Goal: Task Accomplishment & Management: Complete application form

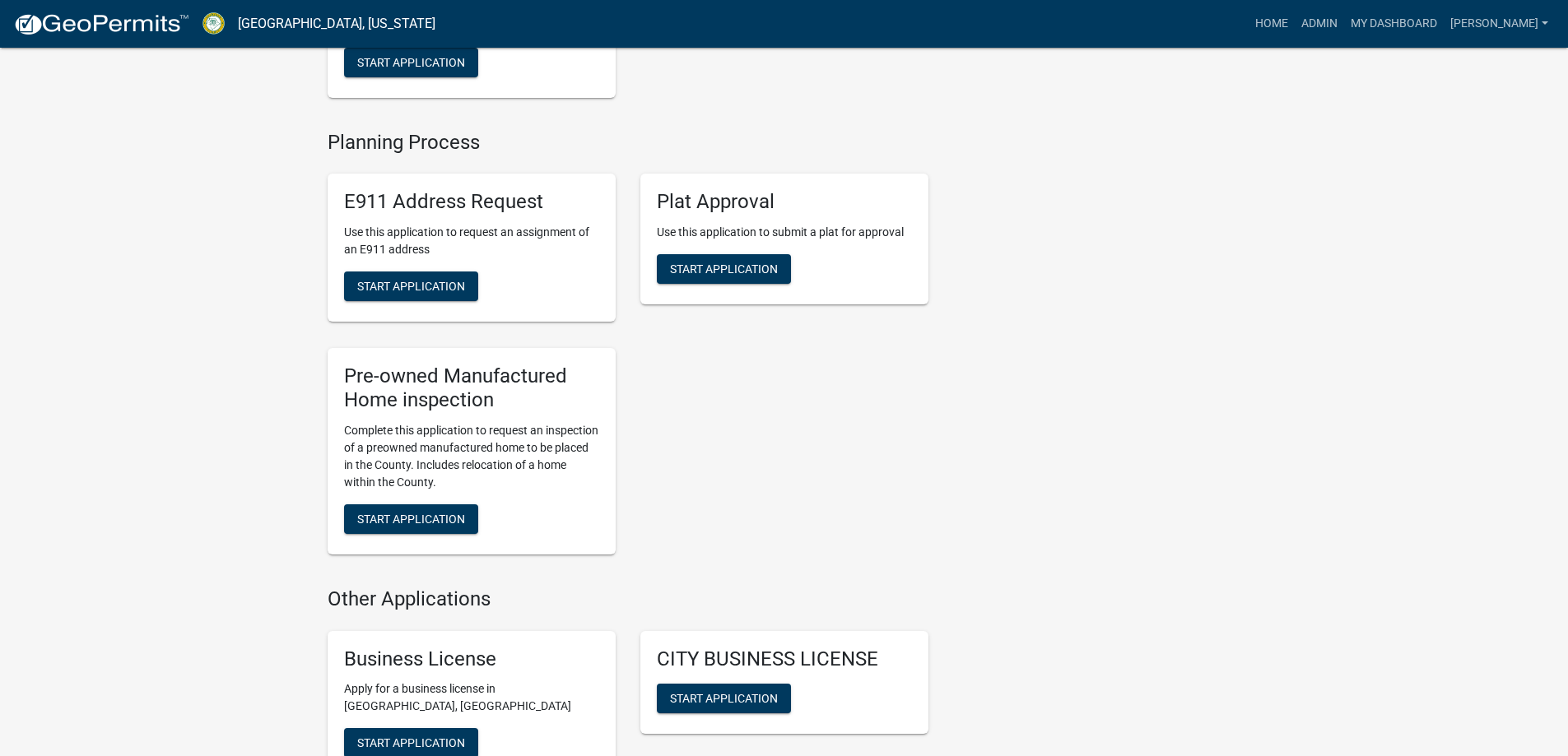
scroll to position [2139, 0]
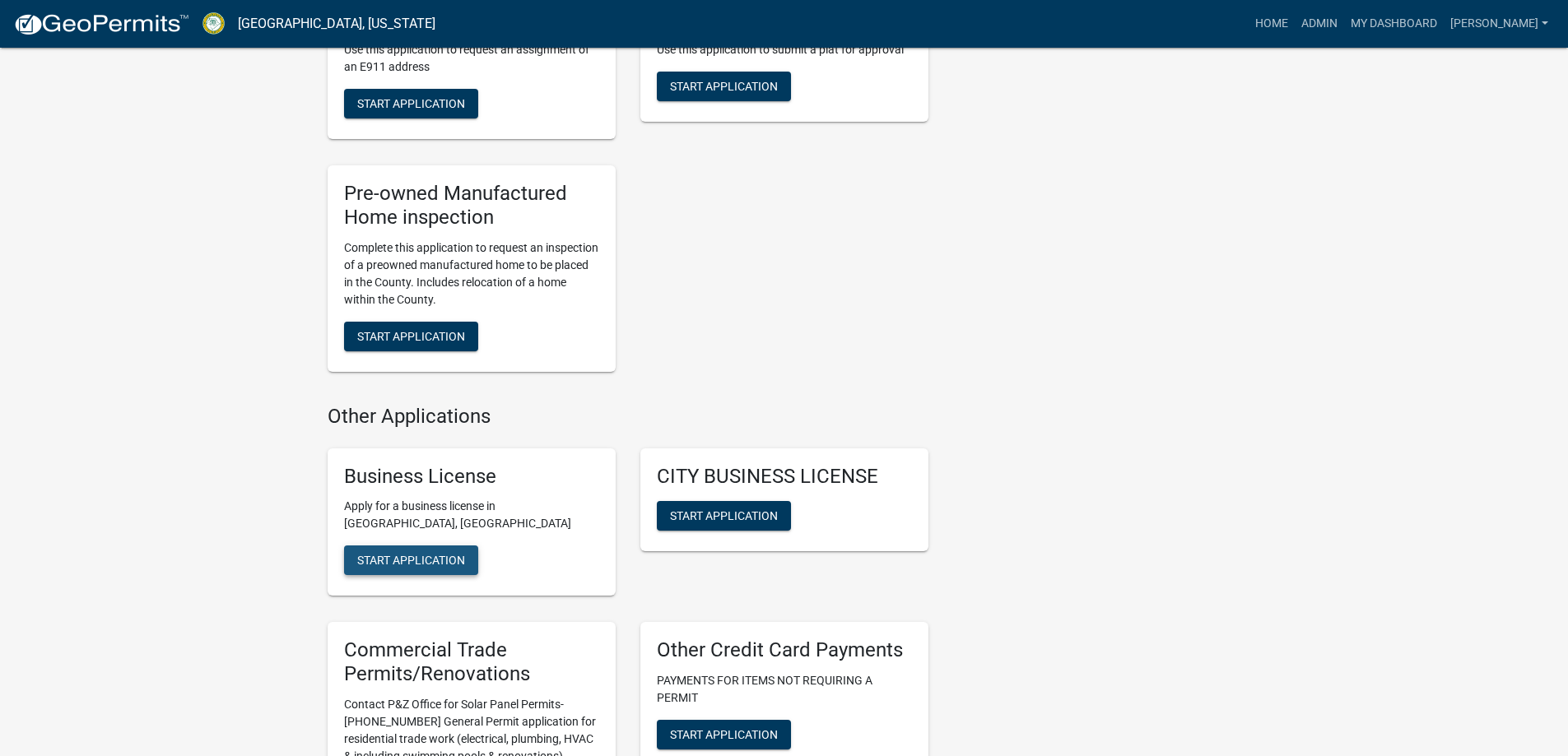
click at [390, 567] on span "Start Application" at bounding box center [411, 560] width 108 height 13
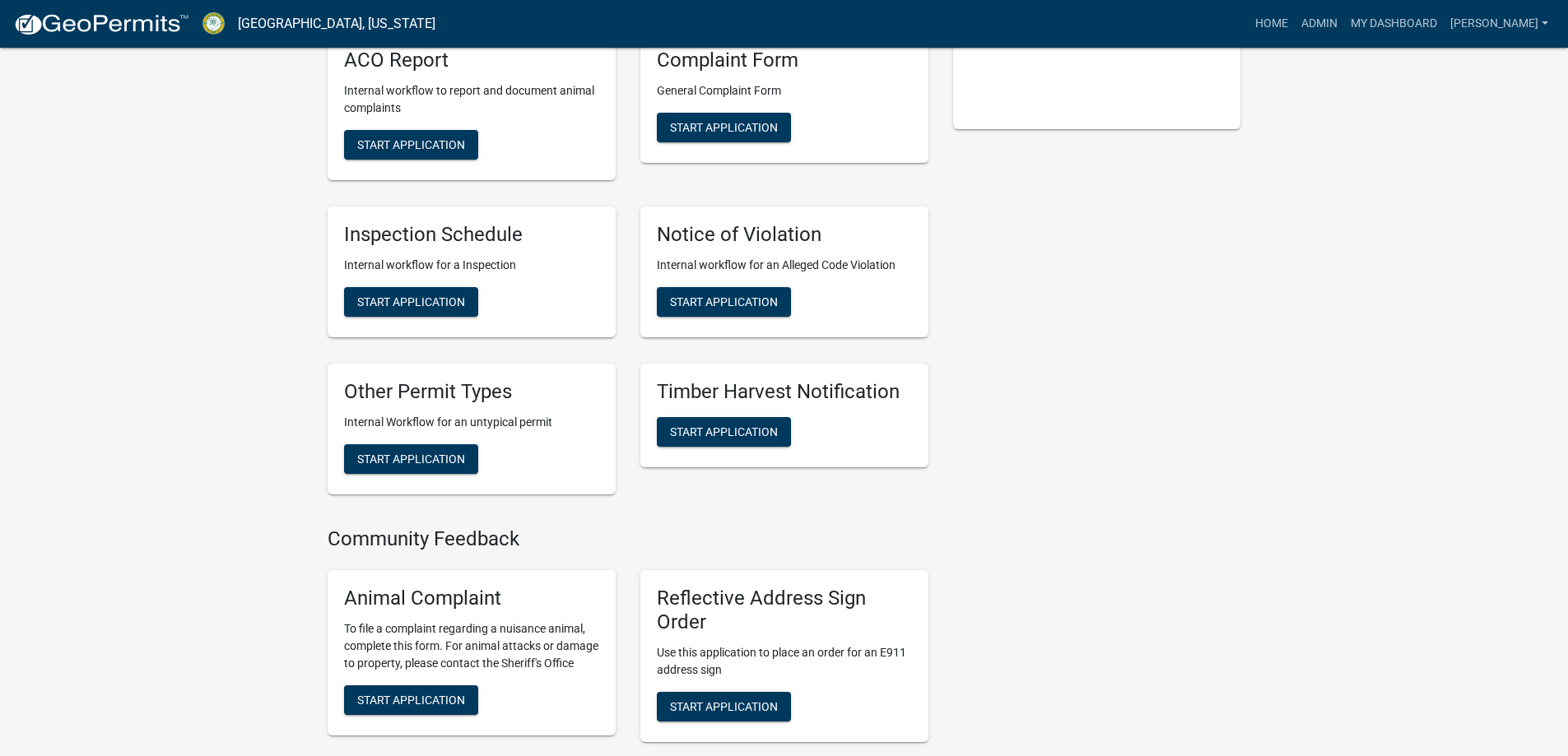
scroll to position [494, 0]
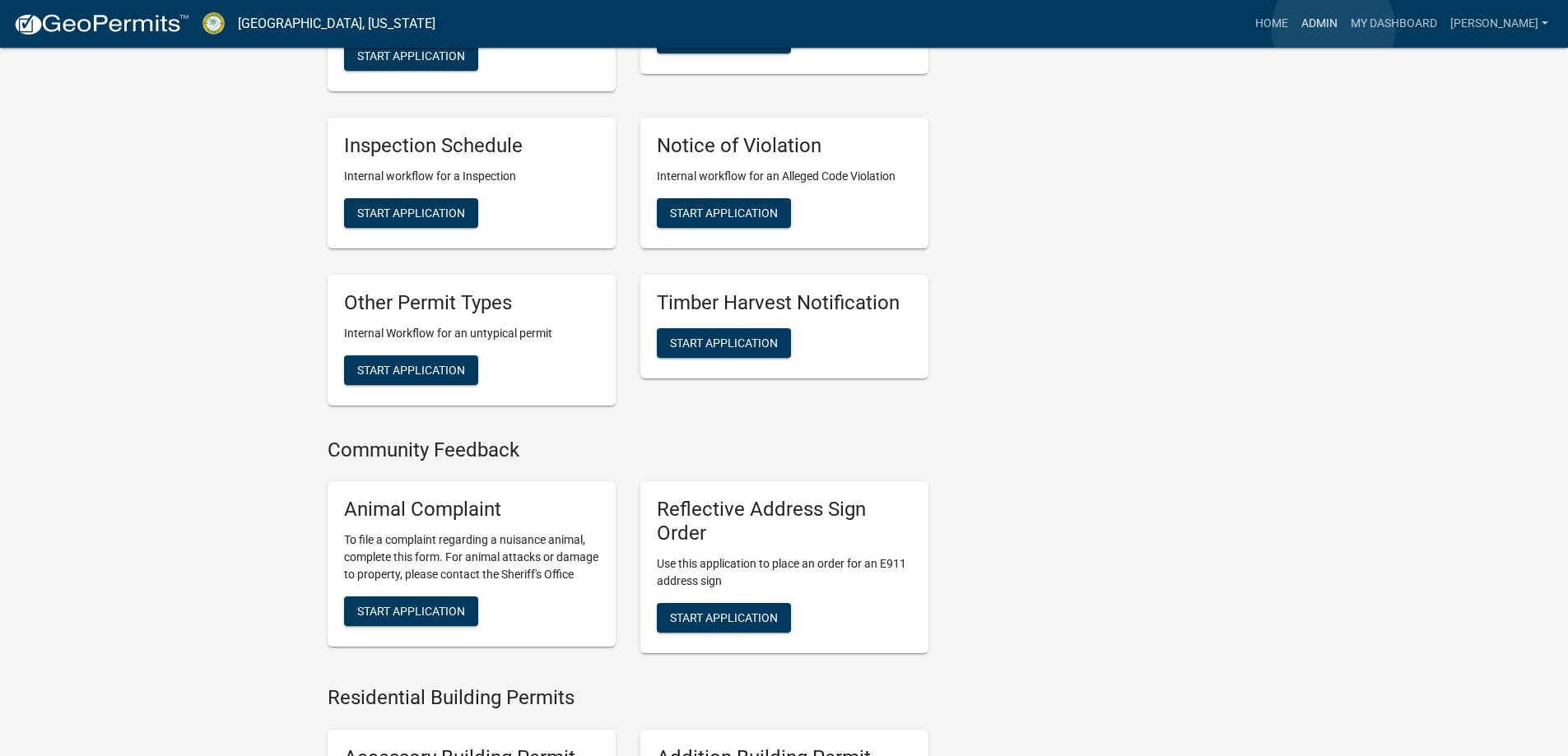
click at [1334, 29] on link "Admin" at bounding box center [1320, 24] width 49 height 32
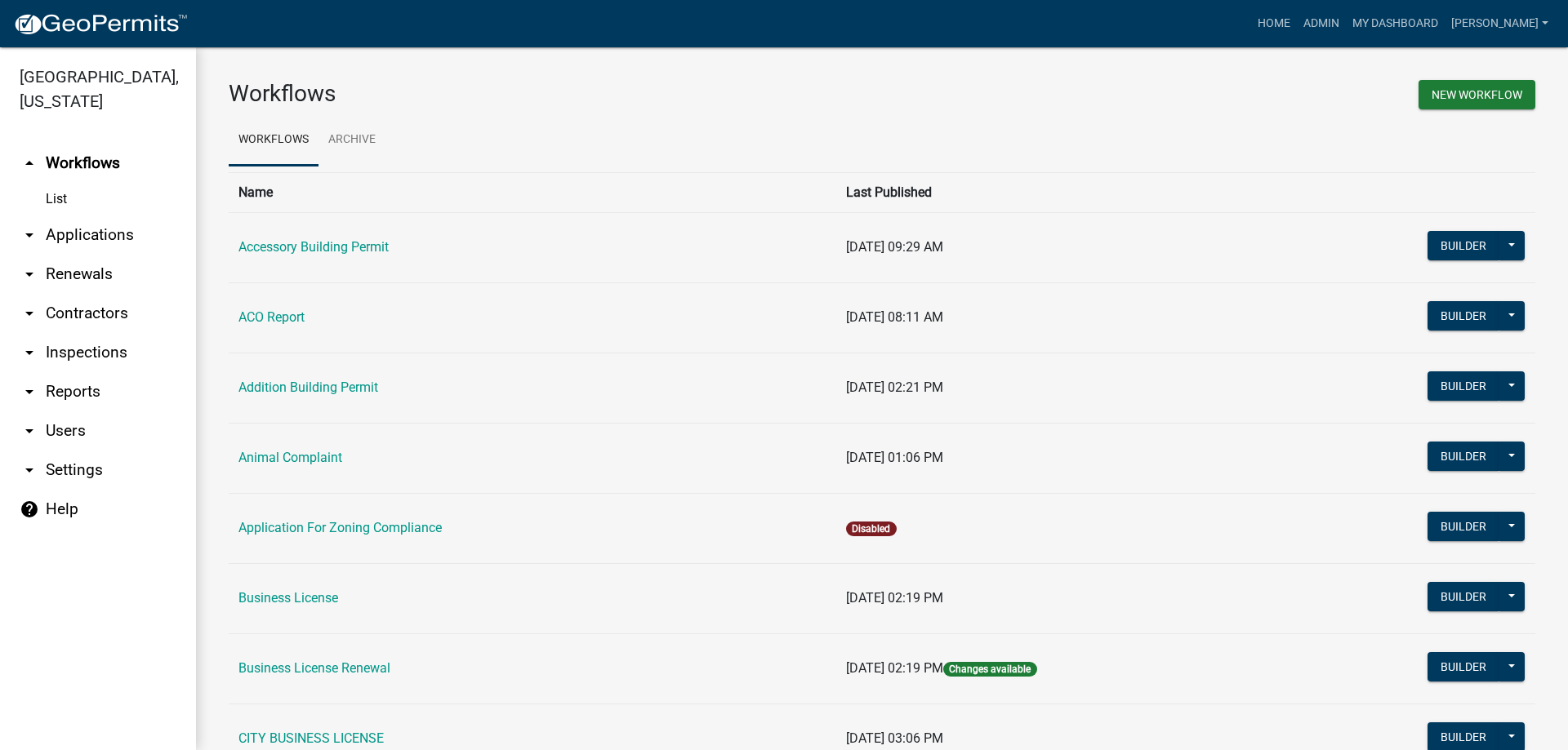
click at [118, 246] on link "arrow_drop_down Applications" at bounding box center [98, 235] width 196 height 39
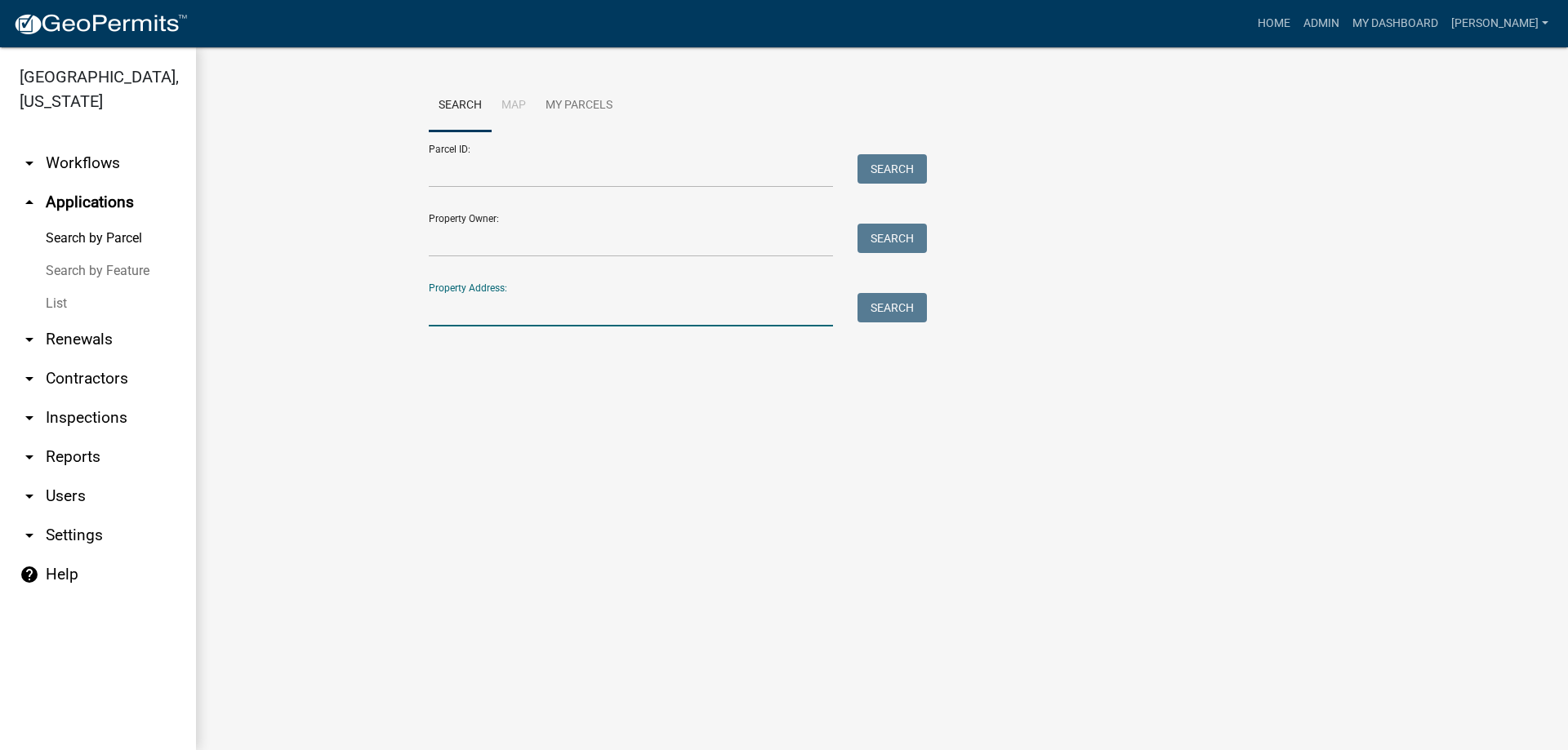
click at [481, 306] on input "Property Address:" at bounding box center [631, 310] width 404 height 33
type input "1267"
click at [873, 300] on button "Search" at bounding box center [892, 308] width 70 height 30
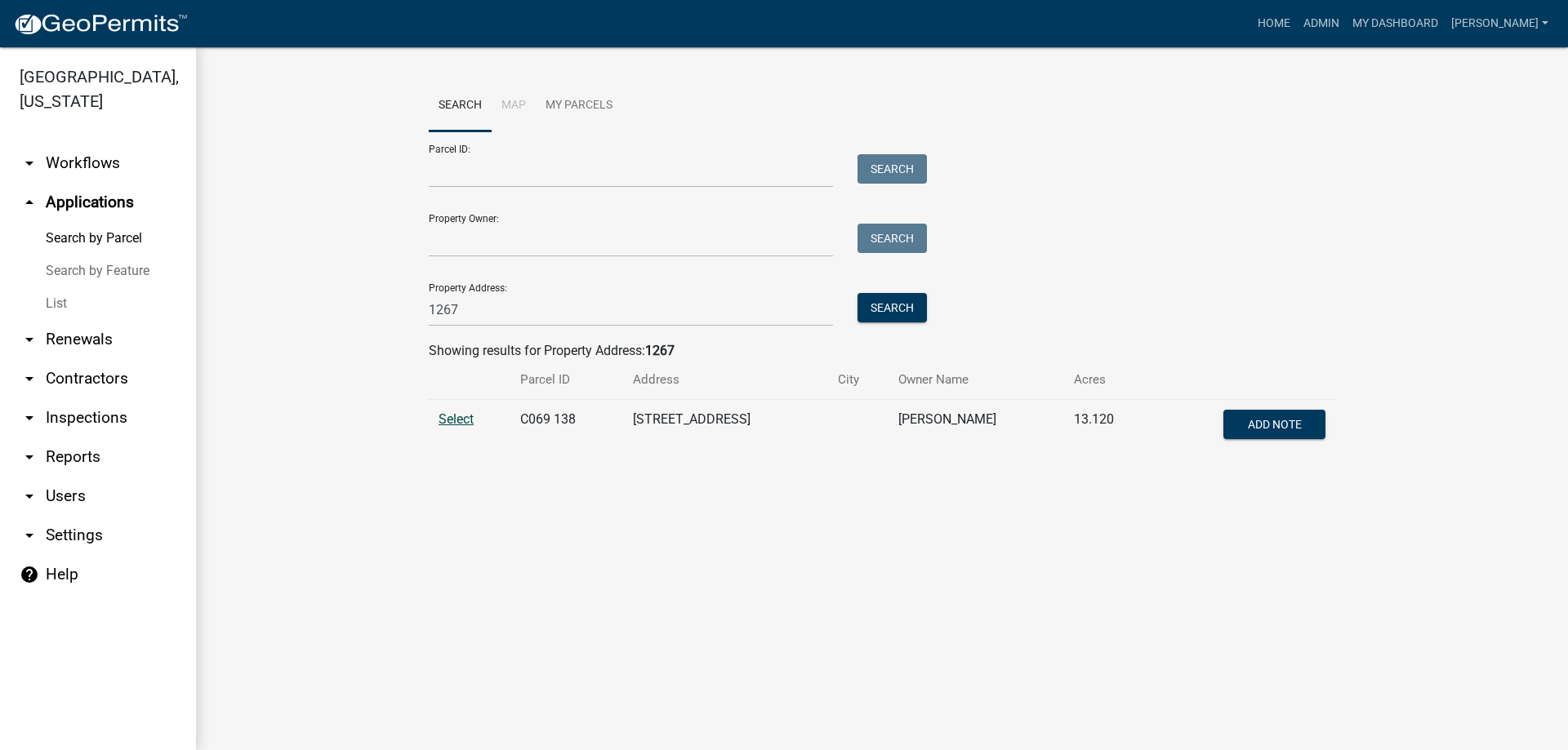
click at [463, 420] on span "Select" at bounding box center [456, 419] width 35 height 16
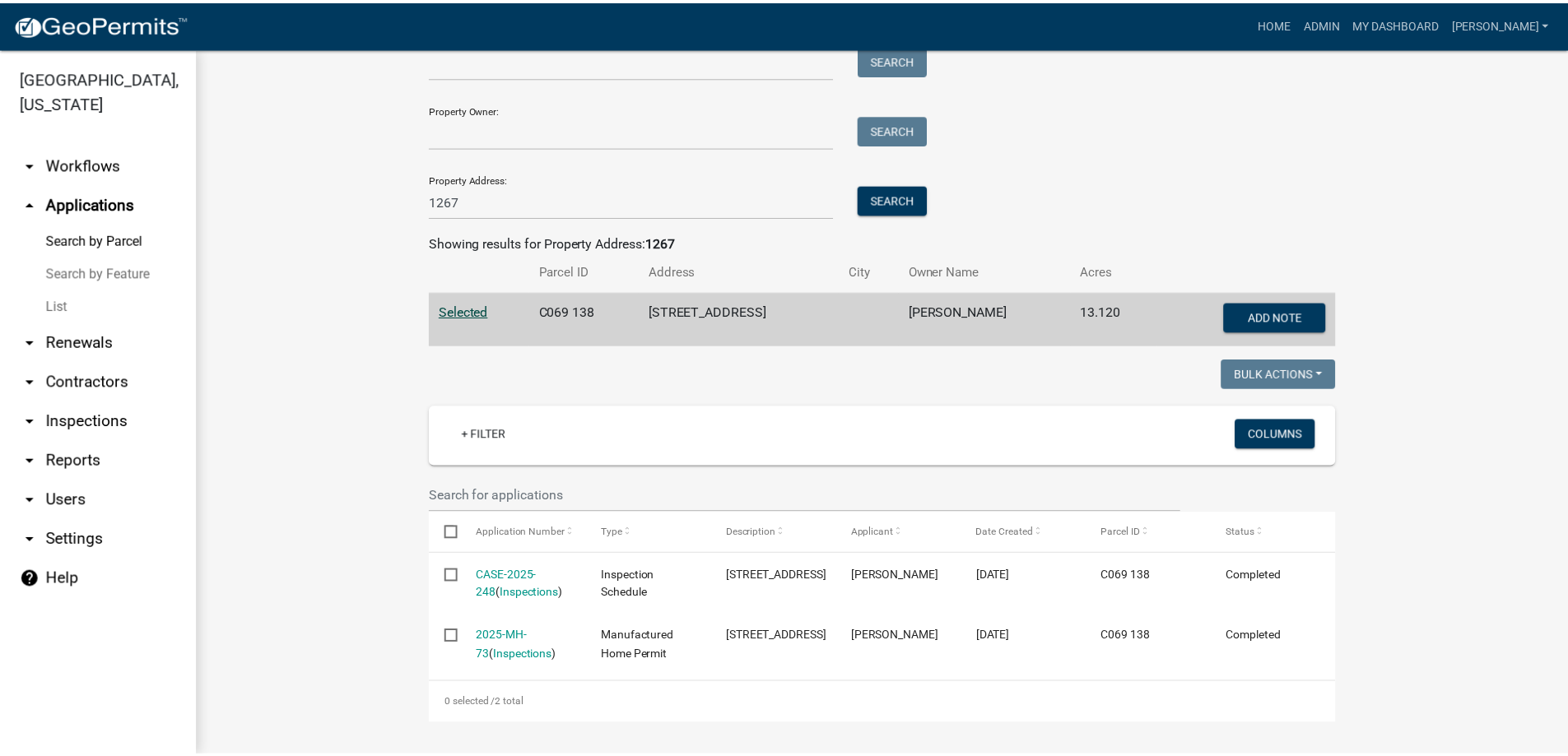
scroll to position [149, 0]
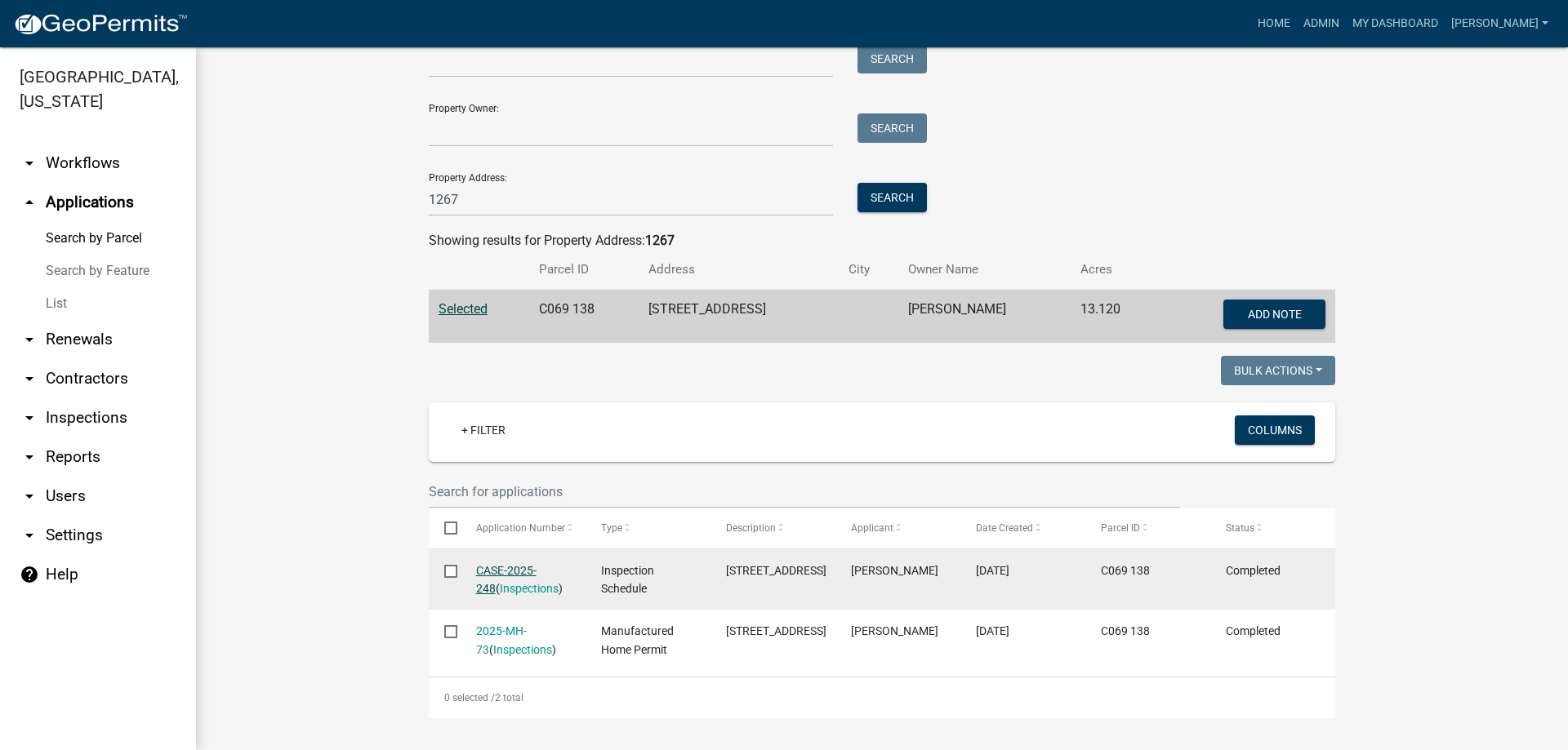
click at [520, 564] on link "CASE-2025-248" at bounding box center [506, 579] width 60 height 32
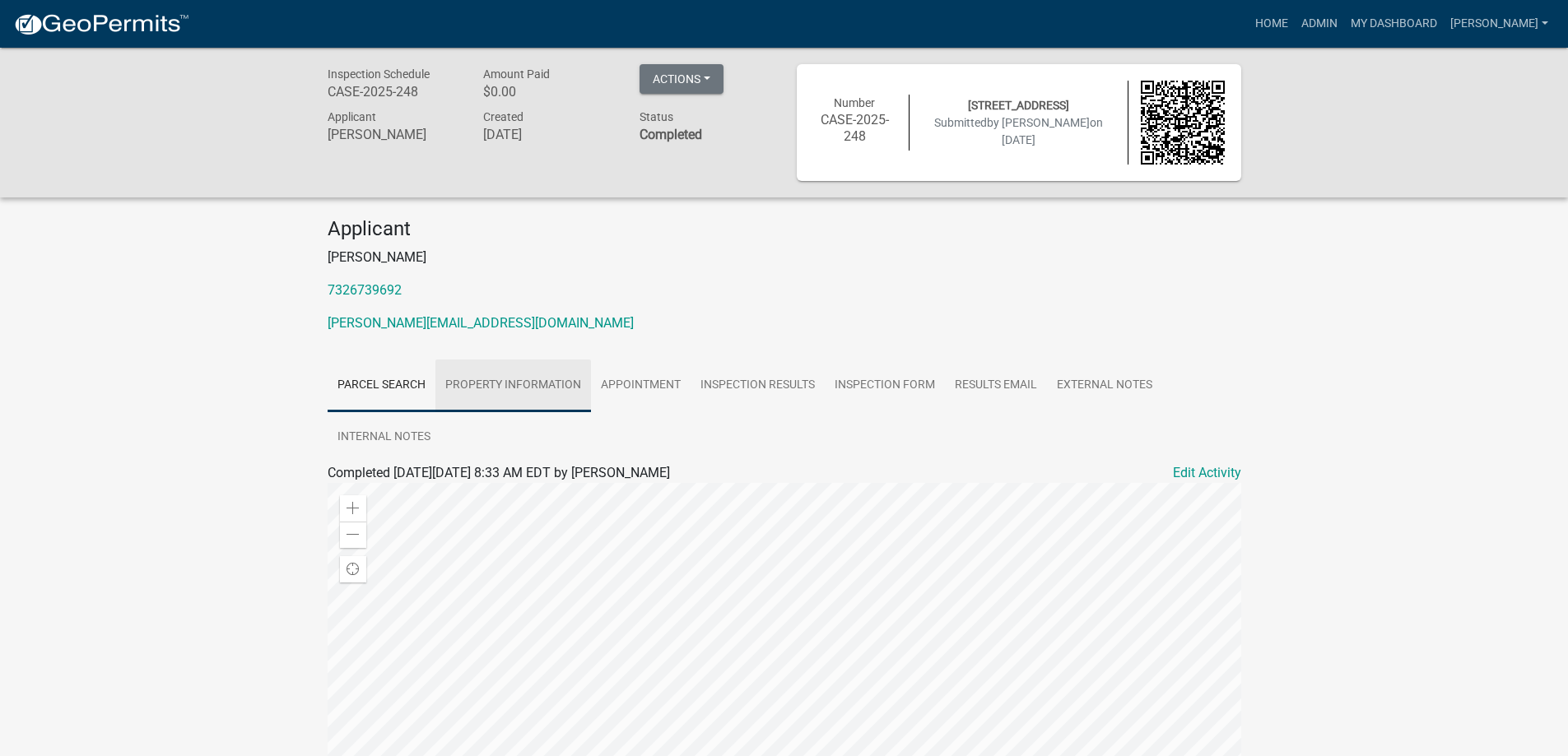
click at [526, 378] on link "Property Information" at bounding box center [512, 386] width 155 height 53
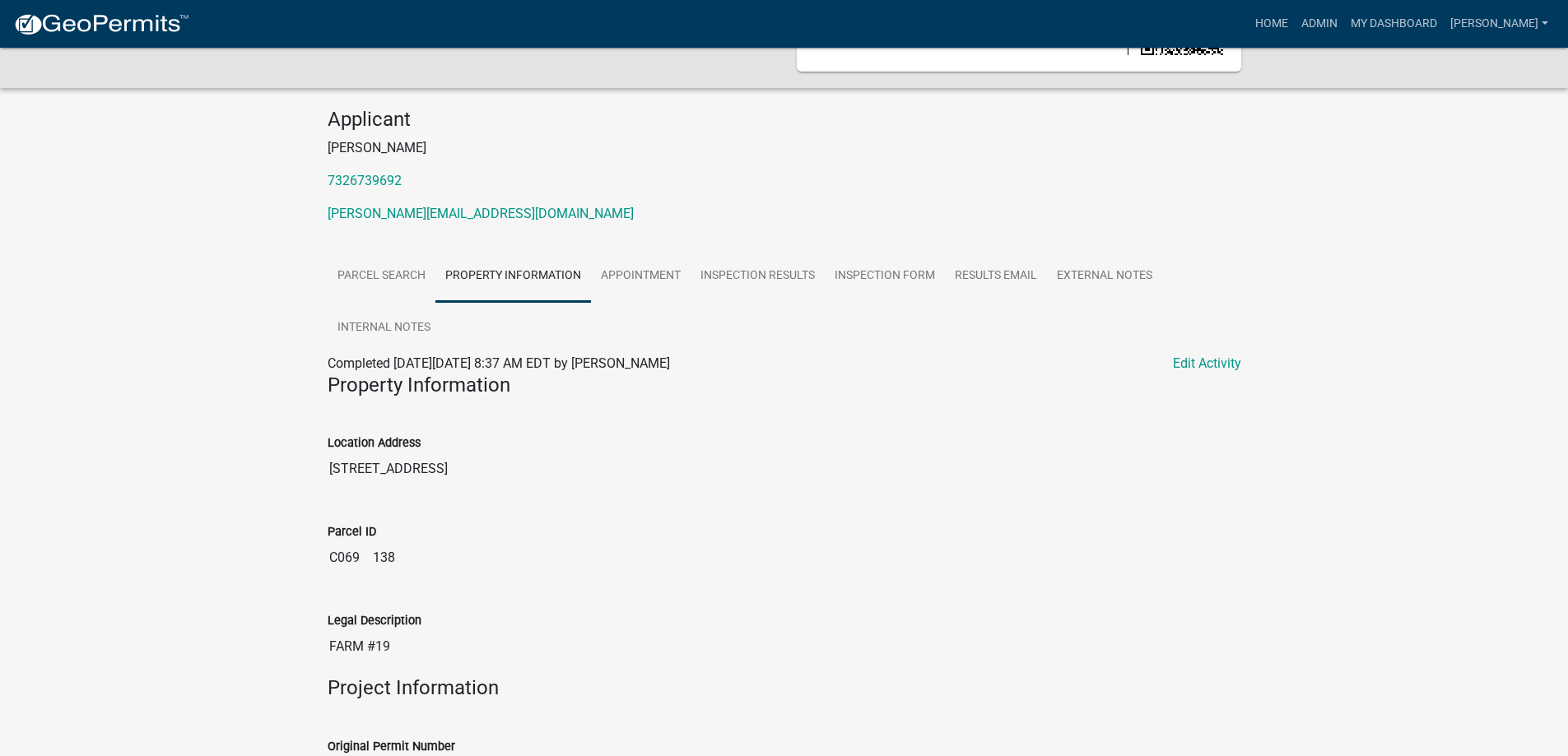
scroll to position [24, 0]
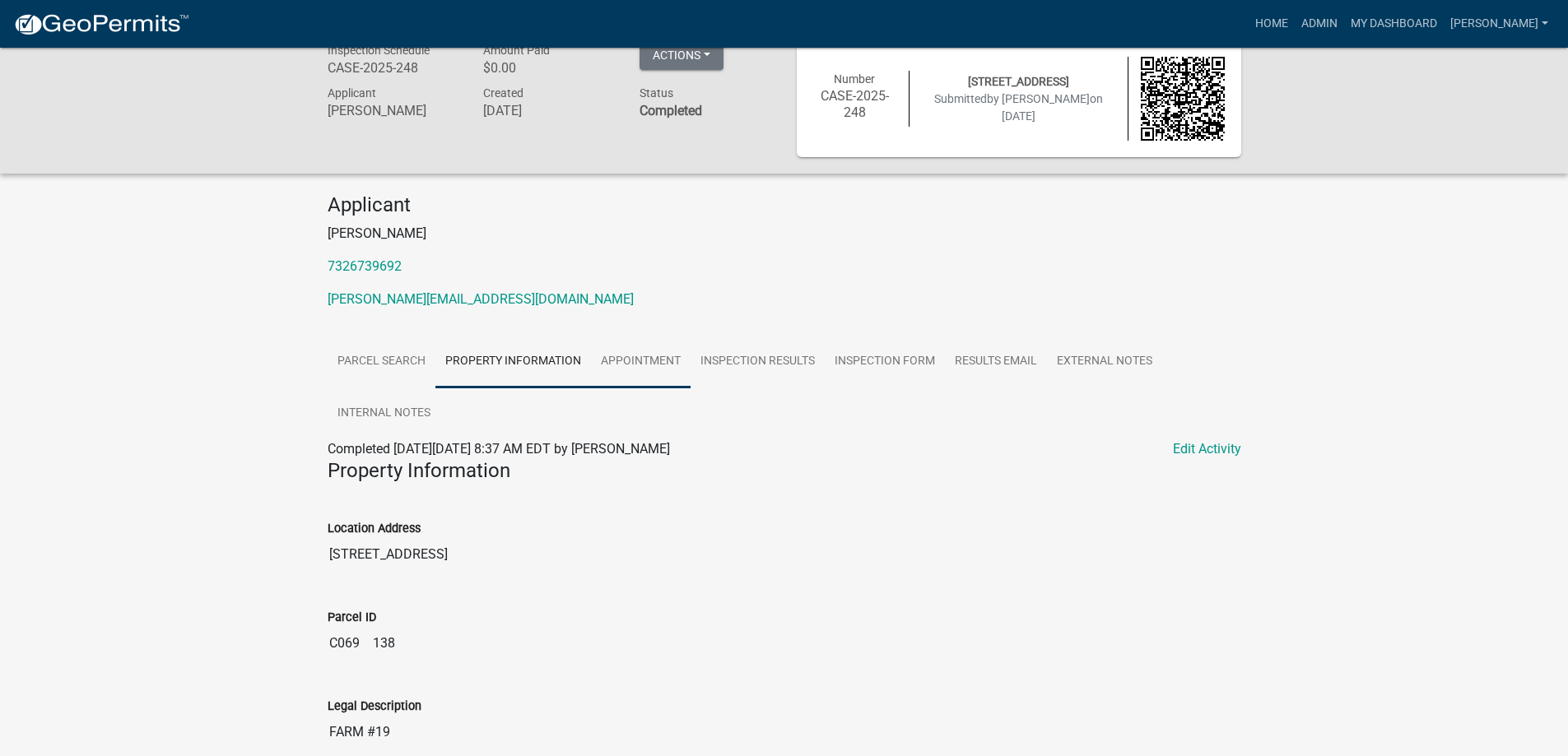
click at [659, 362] on link "Appointment" at bounding box center [641, 362] width 100 height 53
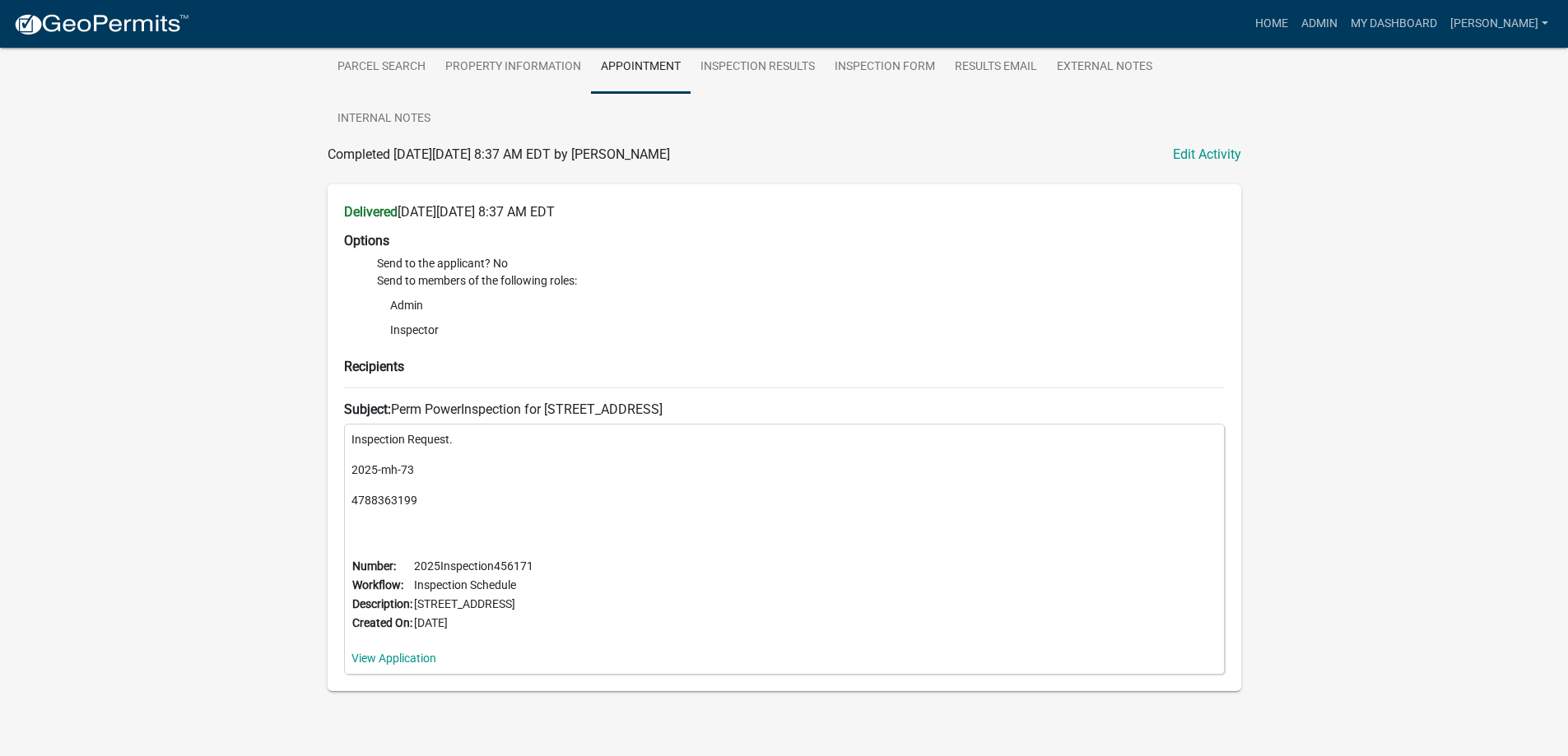
scroll to position [342, 0]
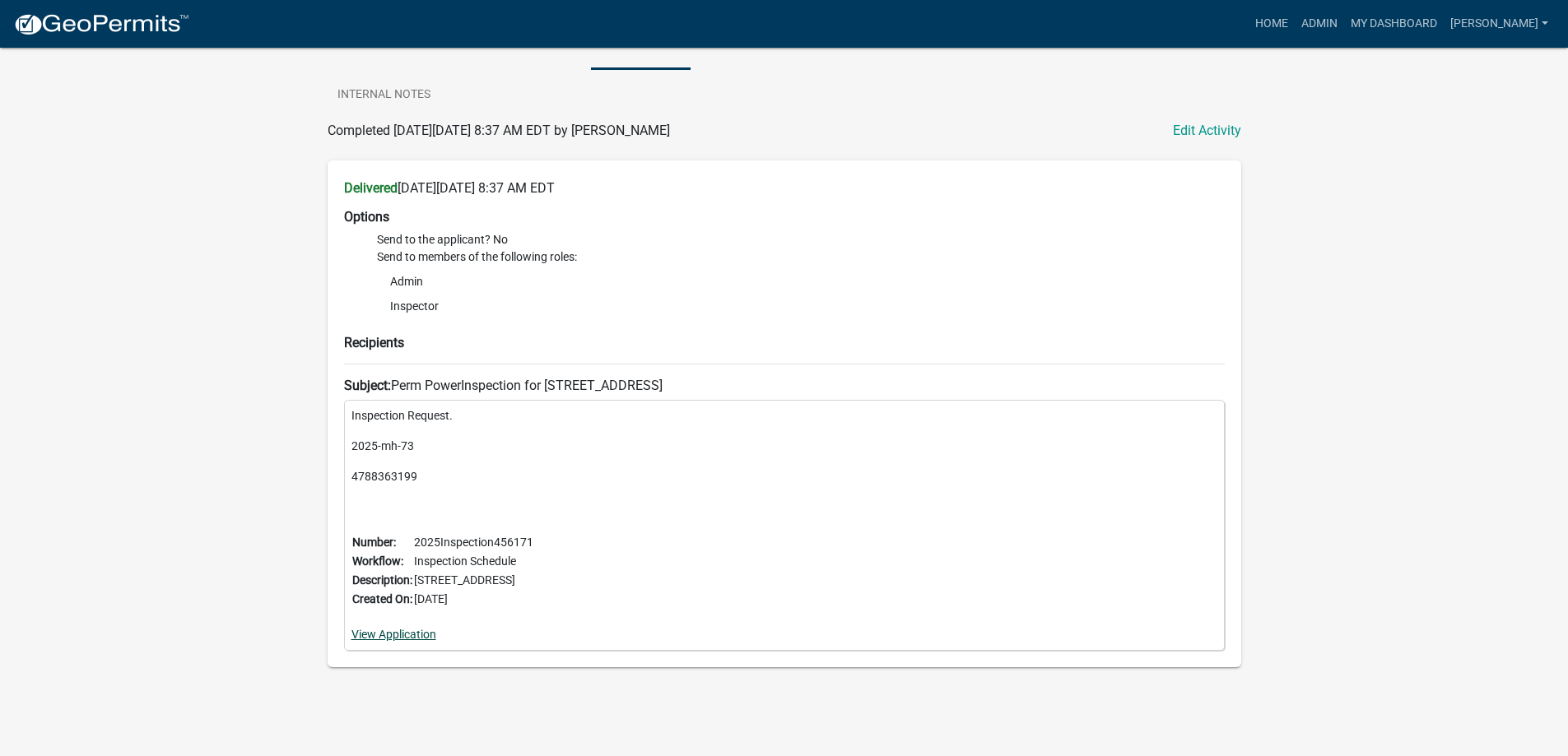
click at [398, 638] on link "View Application" at bounding box center [394, 634] width 85 height 13
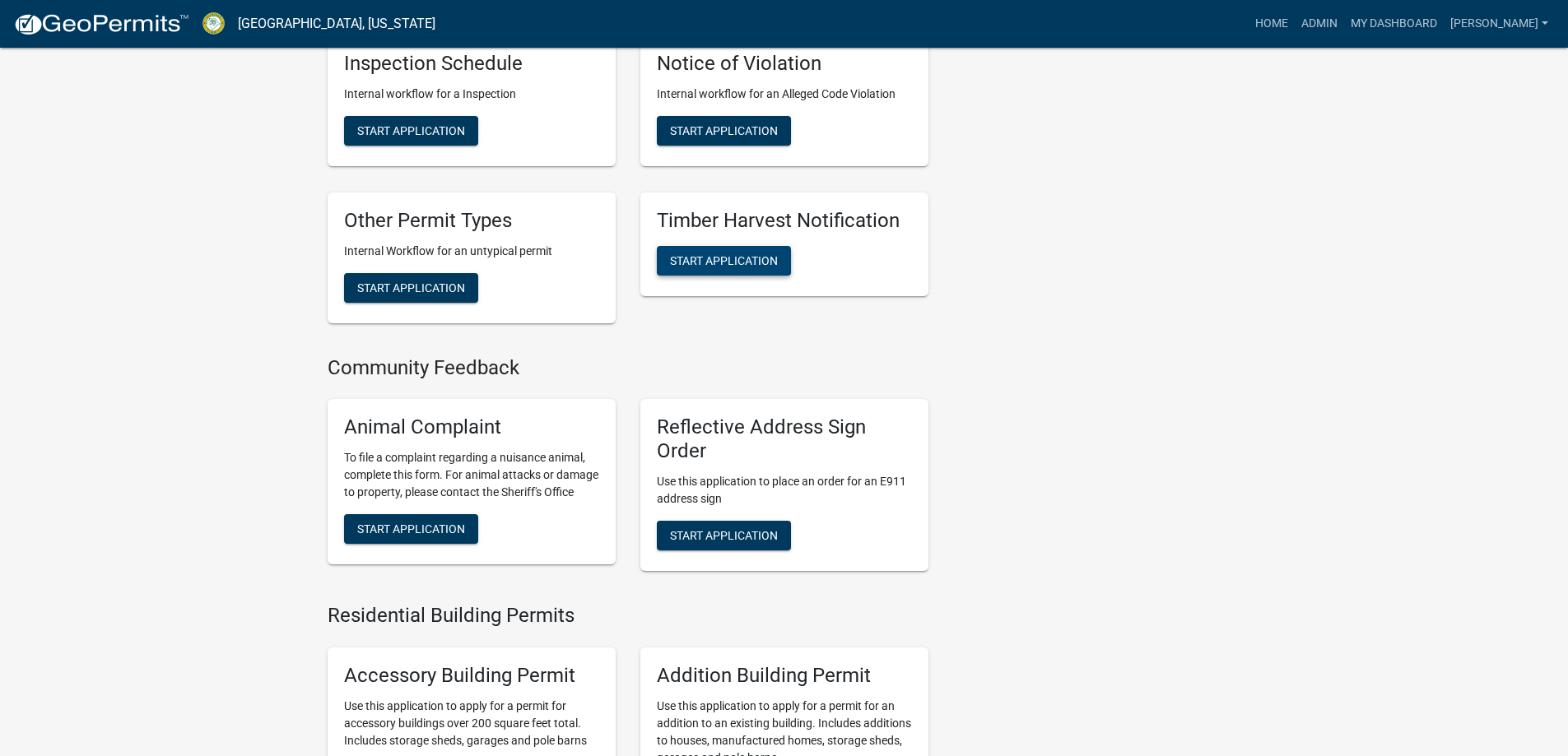
scroll to position [823, 0]
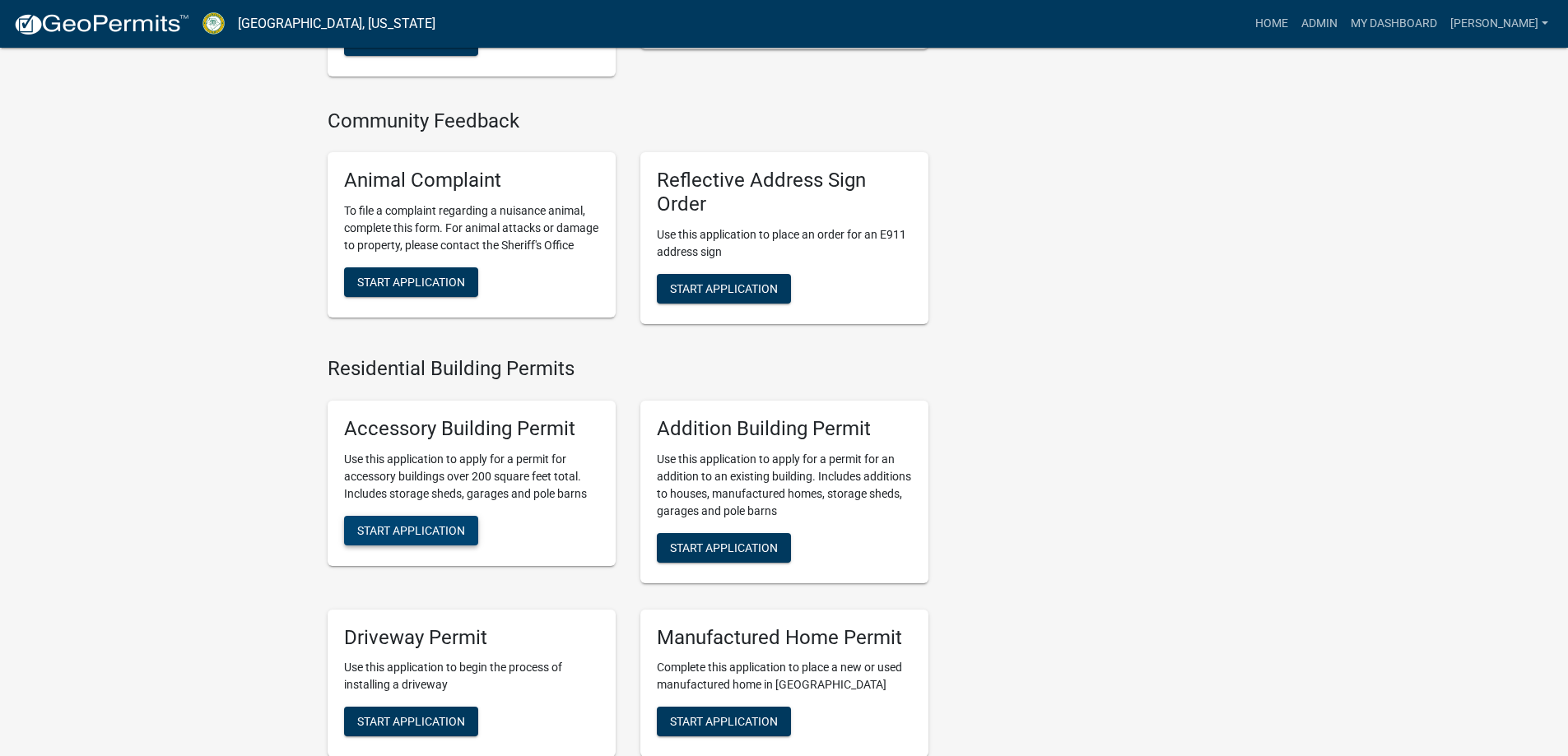
click at [429, 537] on span "Start Application" at bounding box center [411, 530] width 108 height 13
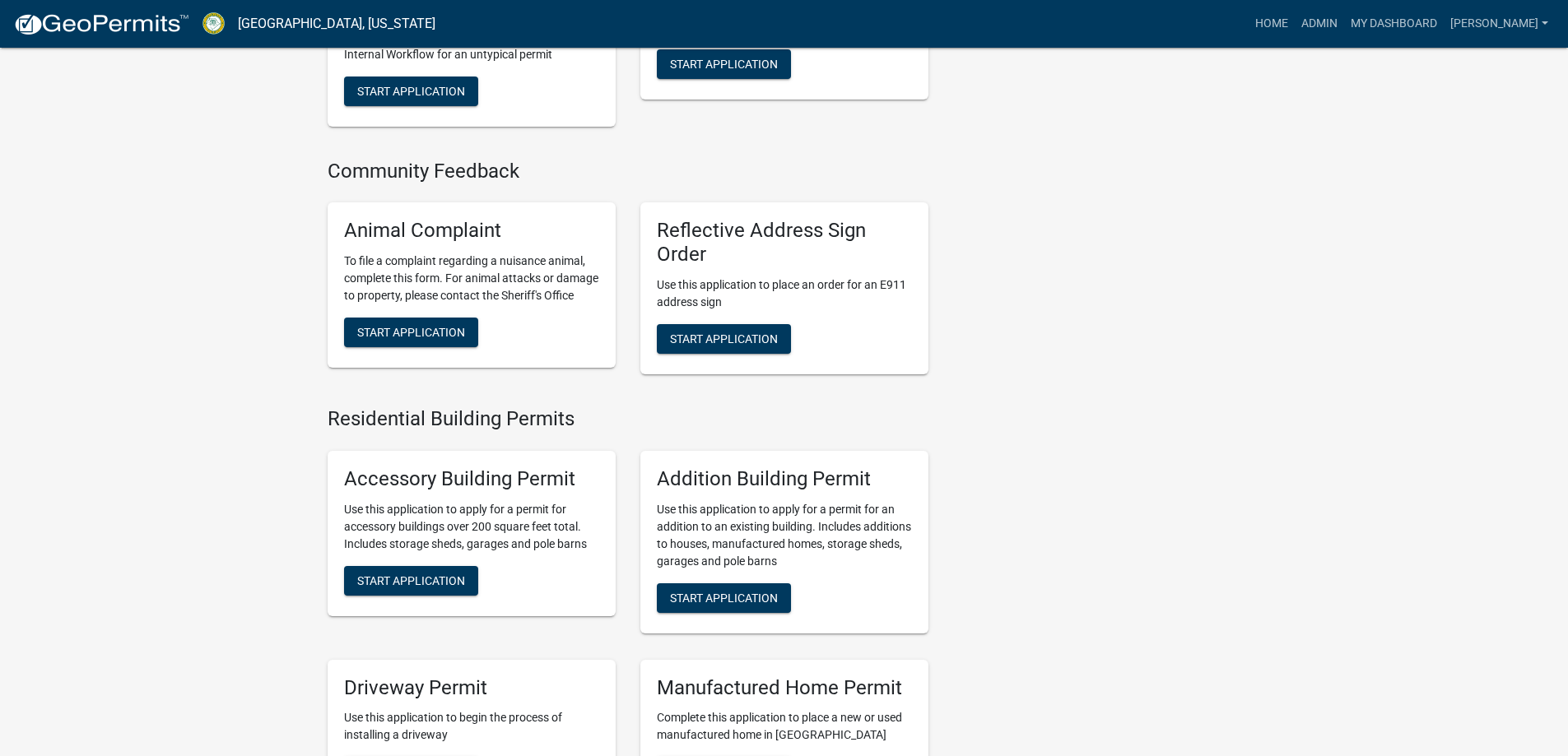
scroll to position [905, 0]
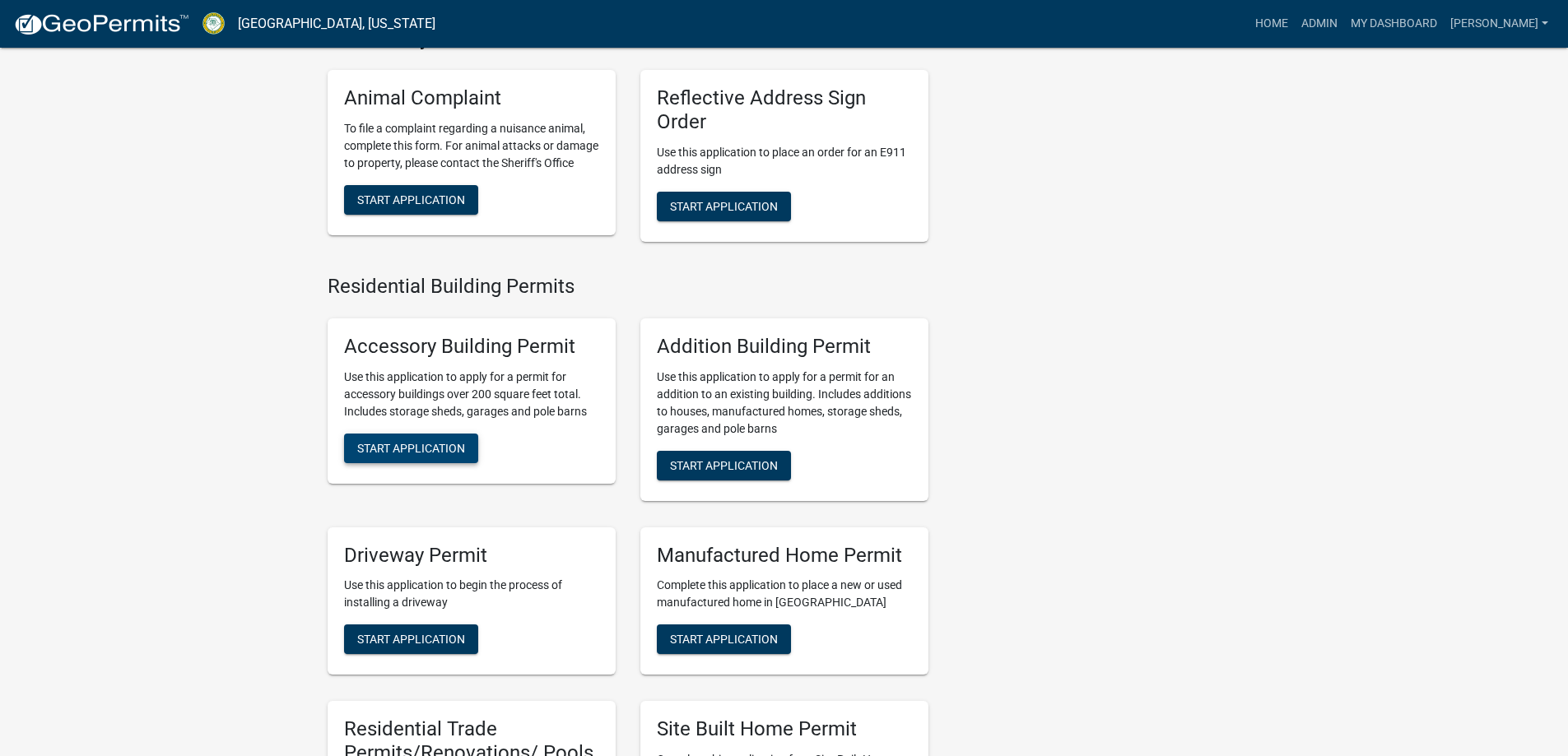
click at [469, 463] on button "Start Application" at bounding box center [411, 448] width 134 height 30
